Goal: Task Accomplishment & Management: Complete application form

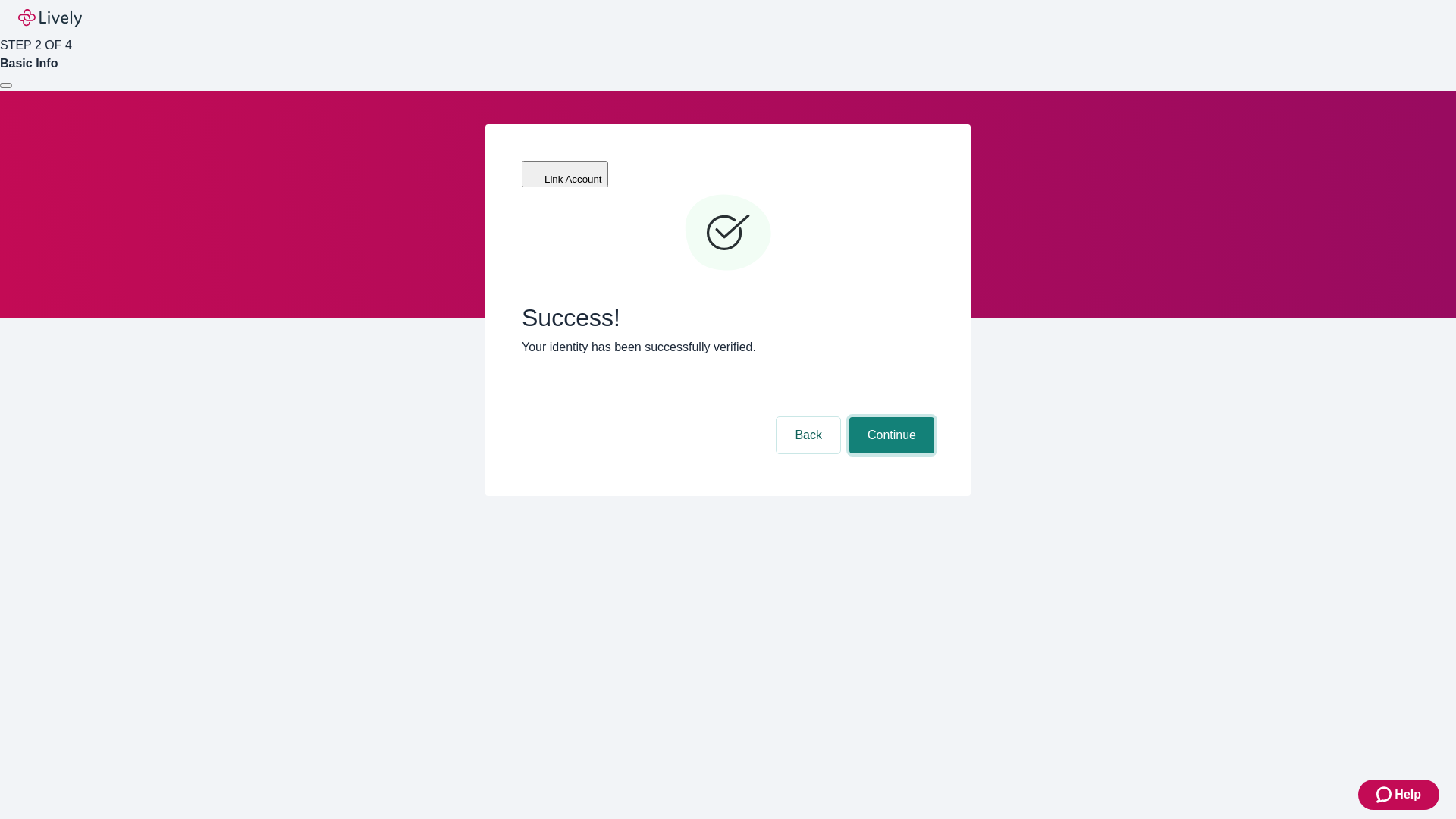
click at [889, 417] on button "Continue" at bounding box center [892, 435] width 85 height 36
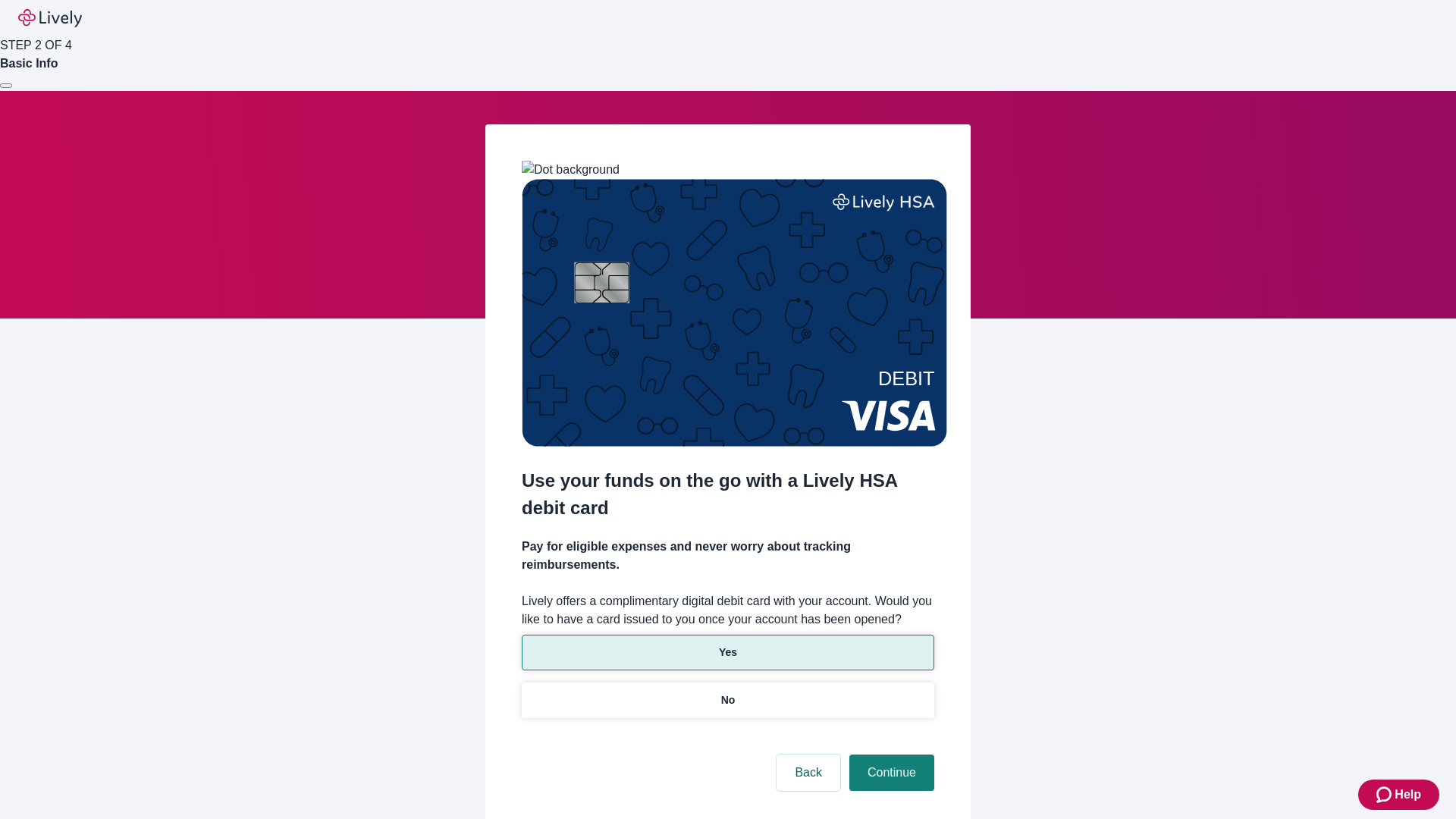
click at [727, 644] on p "Yes" at bounding box center [727, 652] width 18 height 16
click at [889, 755] on button "Continue" at bounding box center [892, 773] width 85 height 36
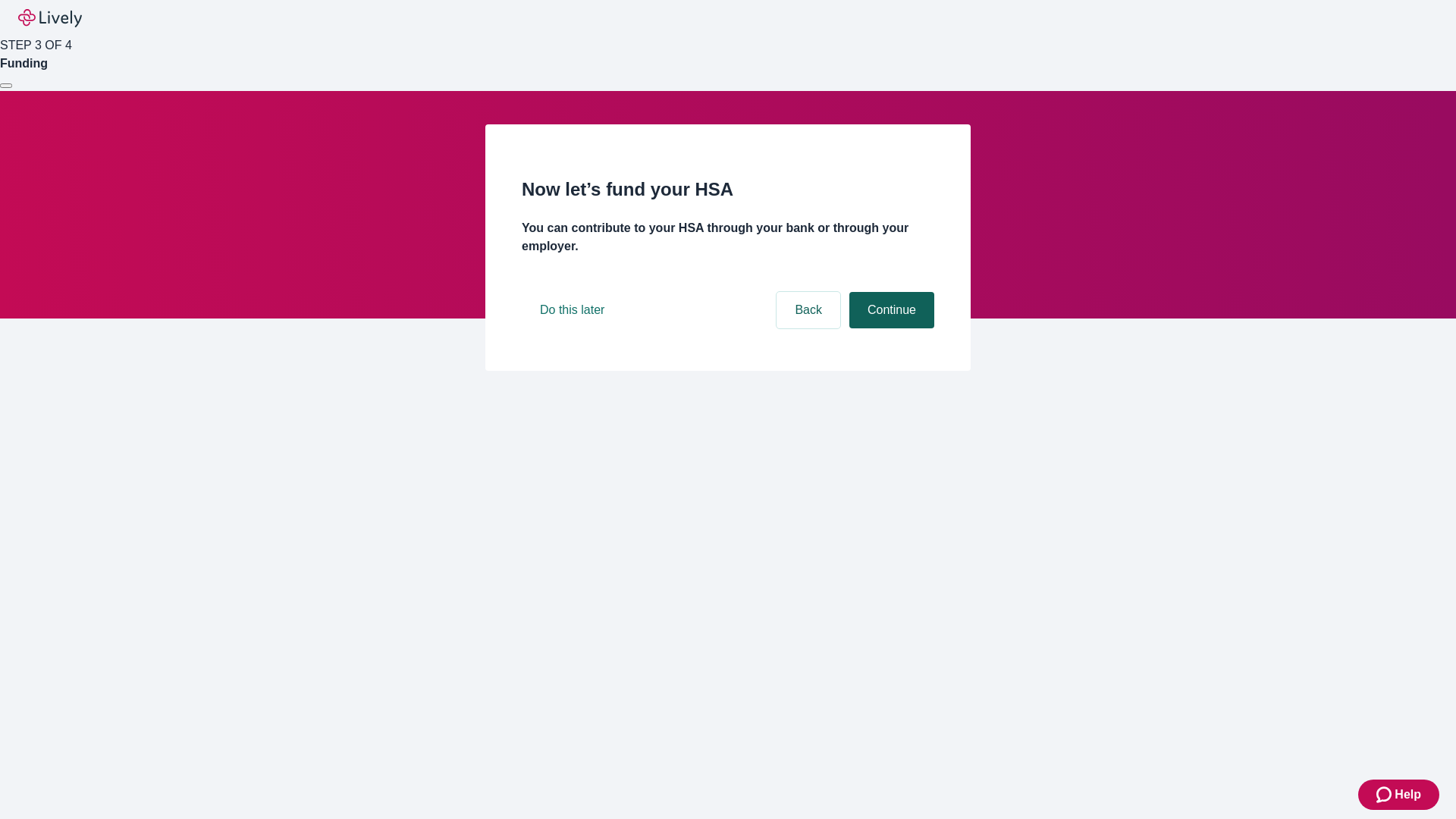
click at [889, 328] on button "Continue" at bounding box center [892, 310] width 85 height 36
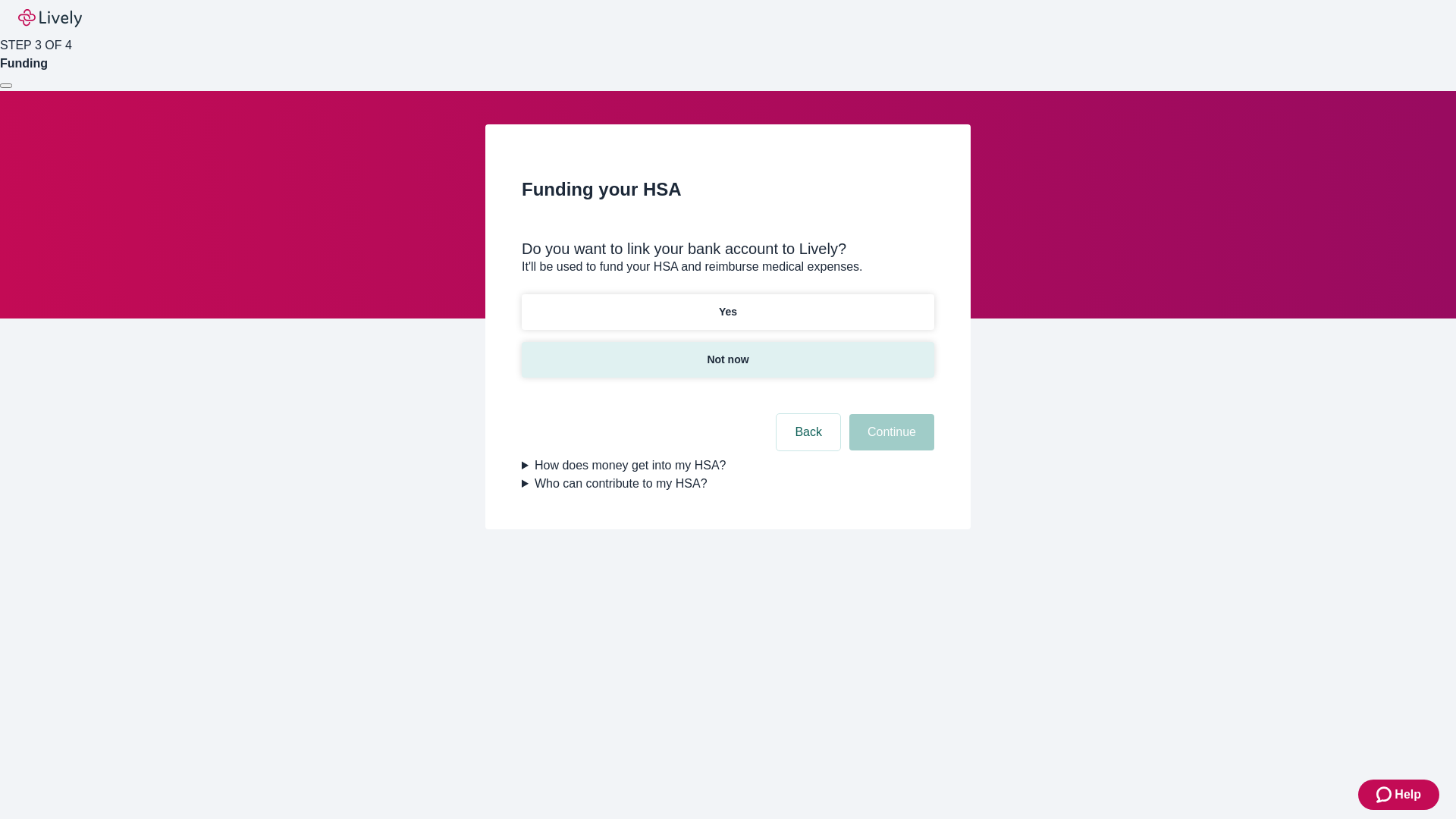
click at [727, 352] on p "Not now" at bounding box center [727, 359] width 41 height 16
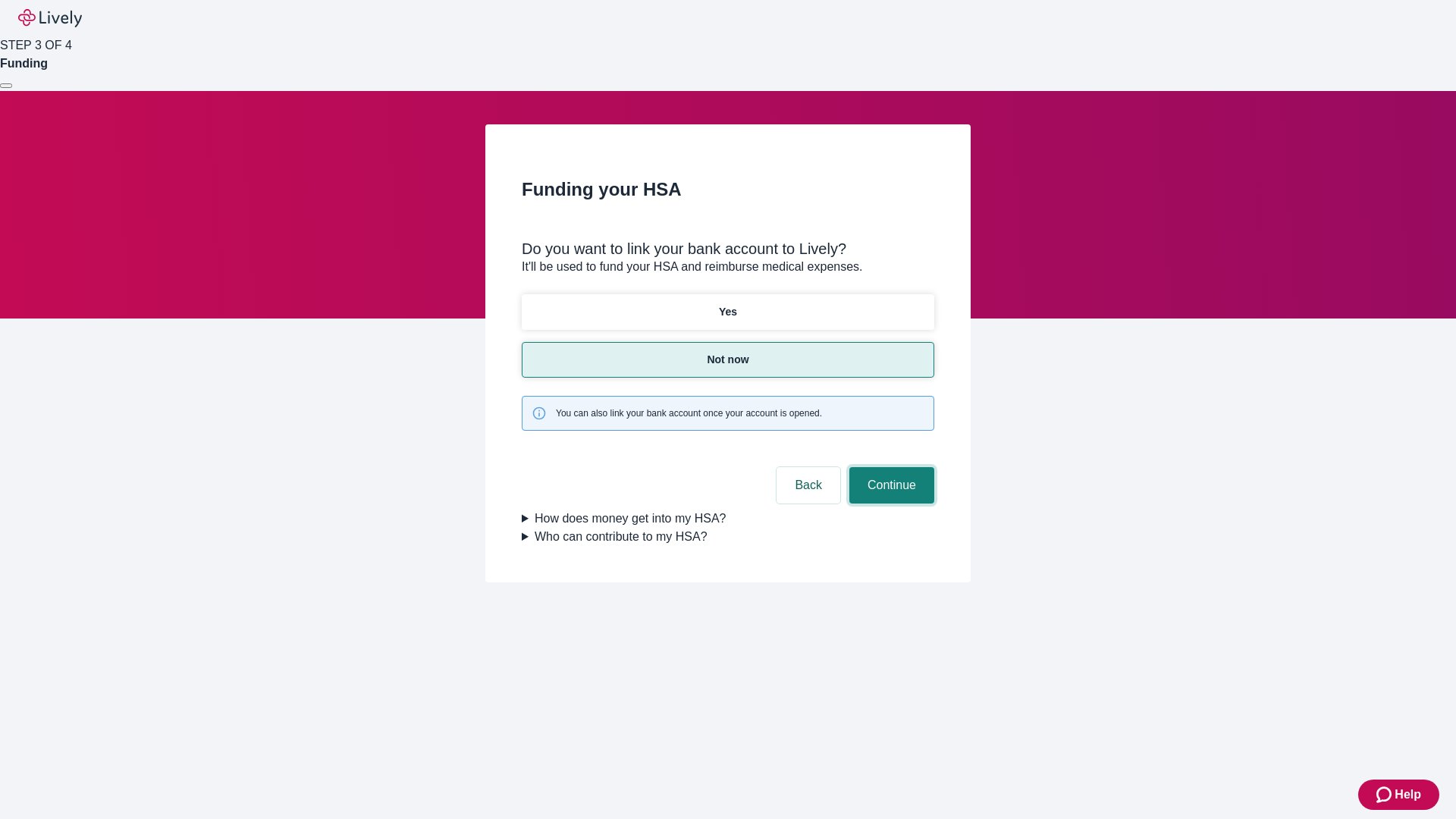
click at [889, 467] on button "Continue" at bounding box center [892, 485] width 85 height 36
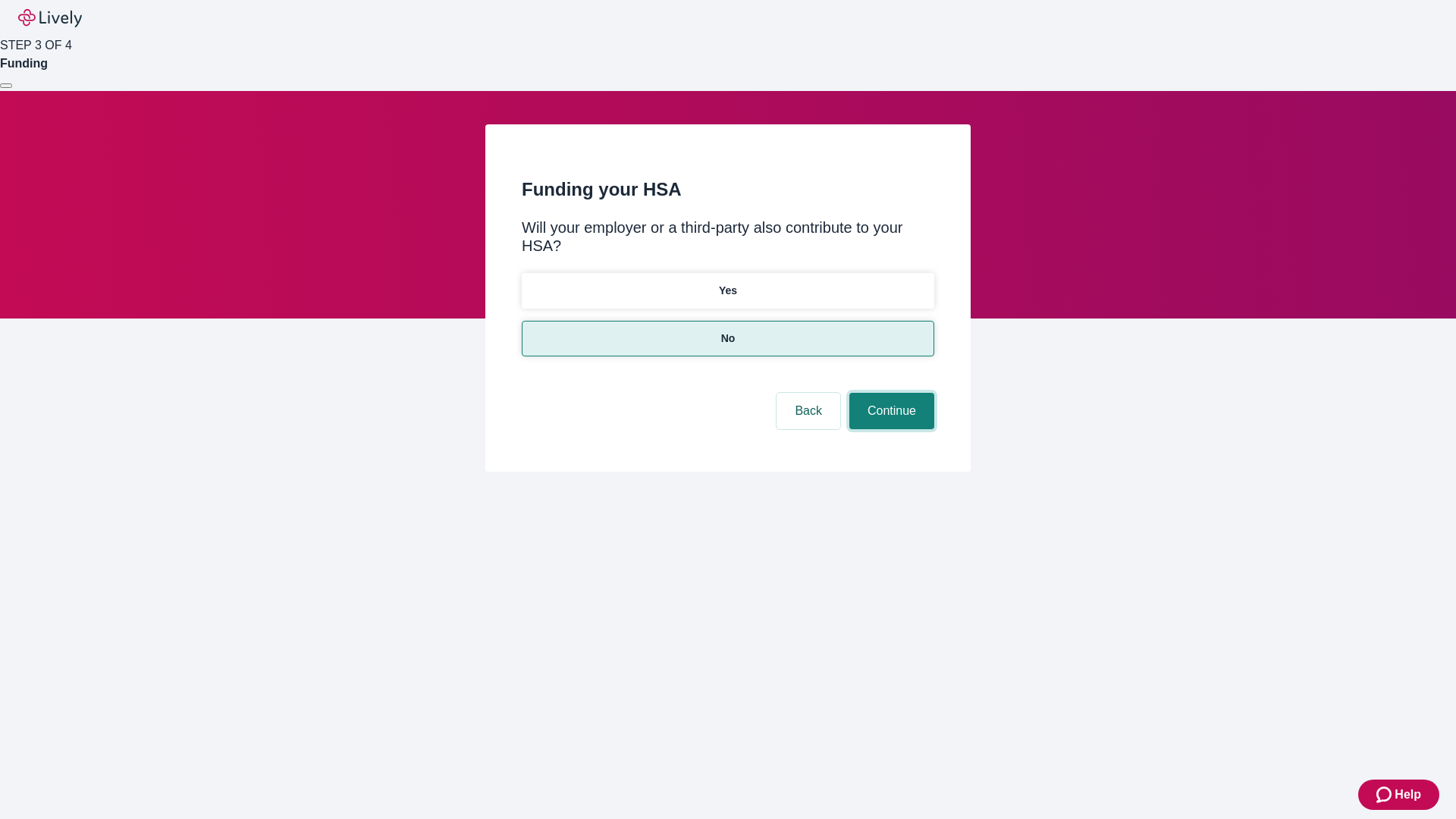
click at [889, 393] on button "Continue" at bounding box center [892, 411] width 85 height 36
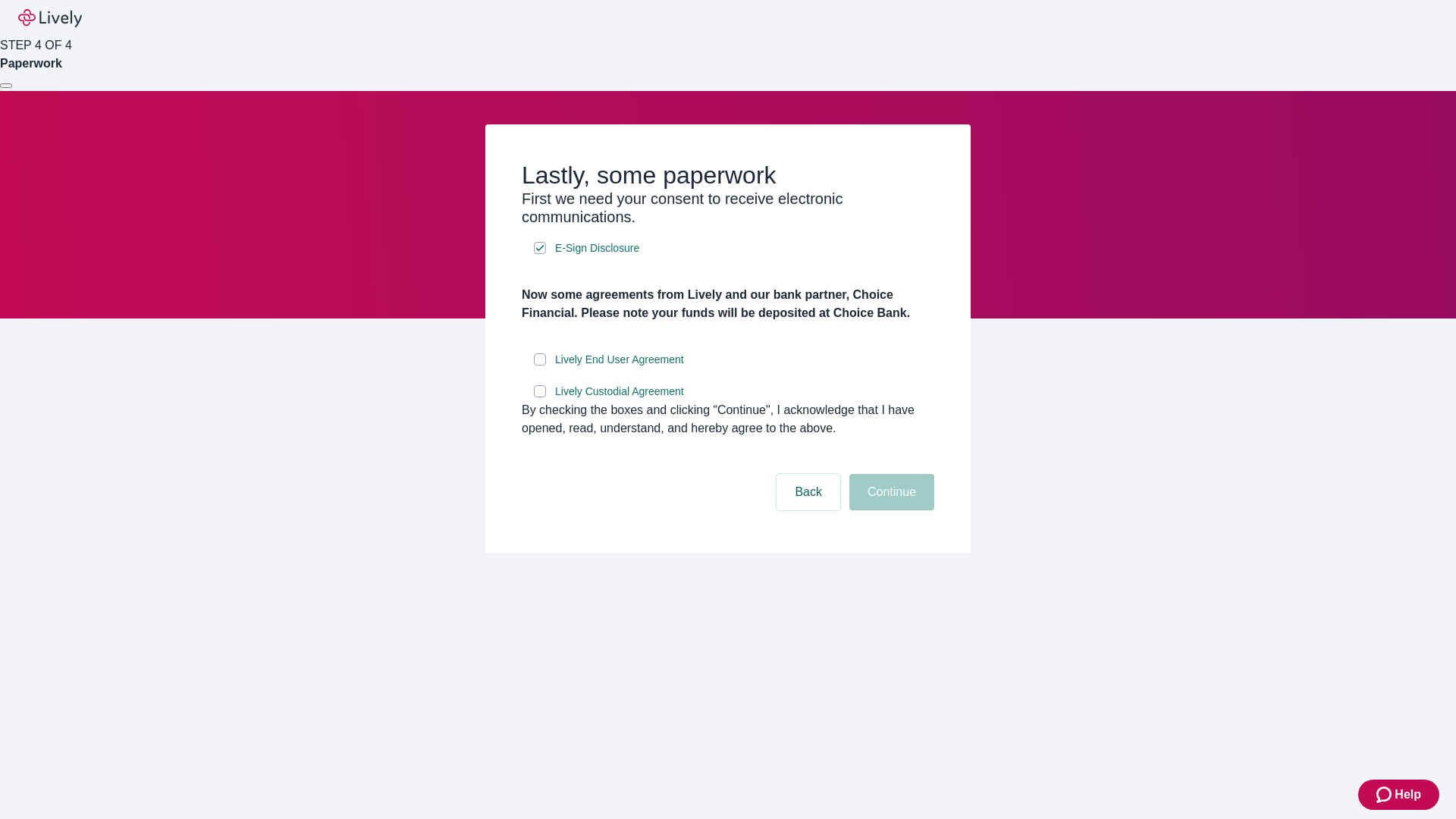
click at [540, 366] on input "Lively End User Agreement" at bounding box center [539, 359] width 12 height 12
checkbox input "true"
click at [540, 398] on input "Lively Custodial Agreement" at bounding box center [539, 391] width 12 height 12
checkbox input "true"
click at [889, 511] on button "Continue" at bounding box center [892, 492] width 85 height 36
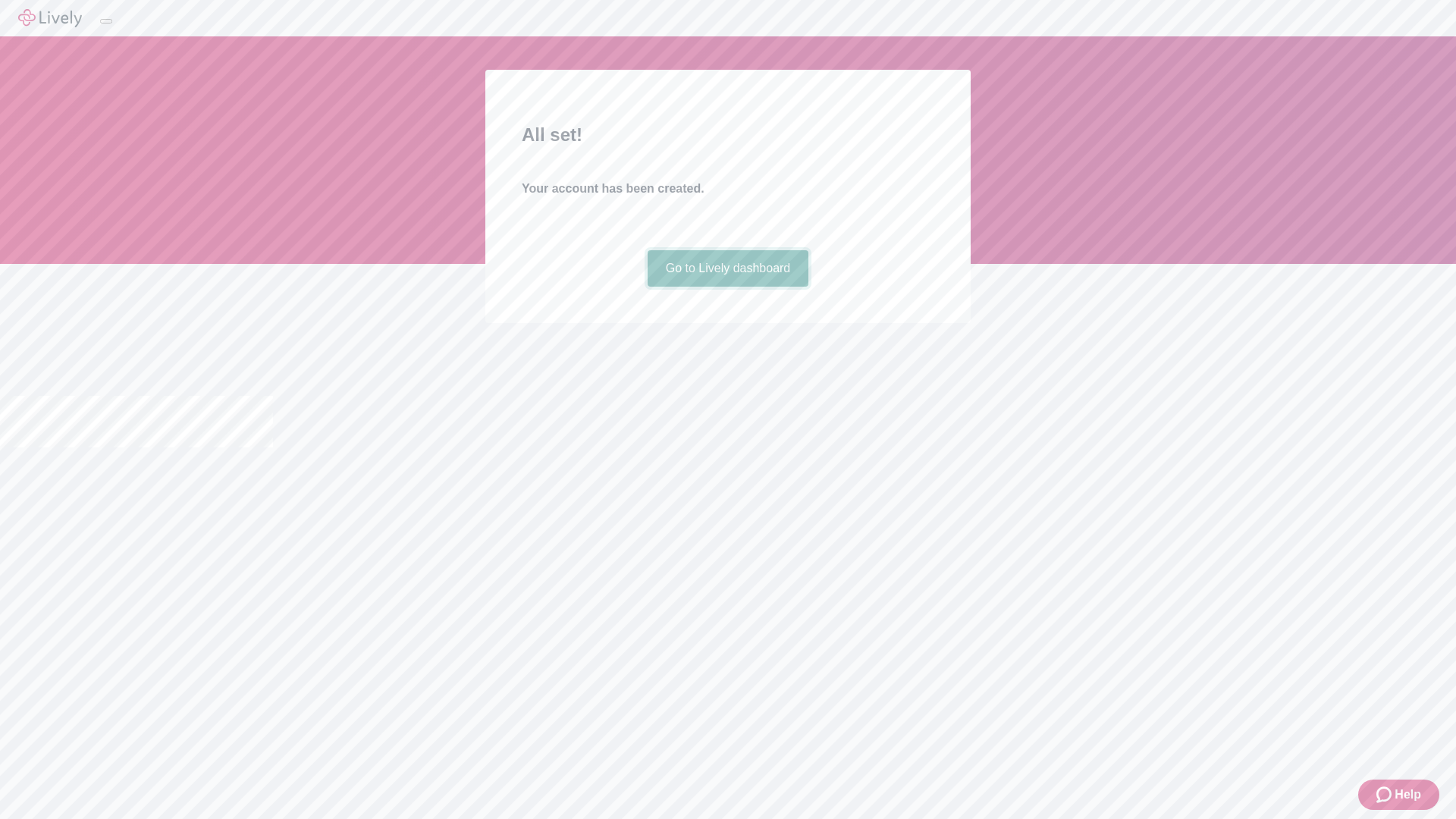
click at [727, 287] on link "Go to Lively dashboard" at bounding box center [728, 269] width 161 height 36
